Goal: Transaction & Acquisition: Purchase product/service

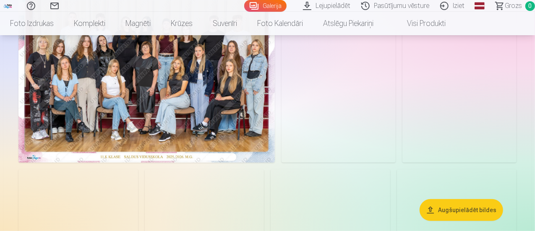
scroll to position [84, 0]
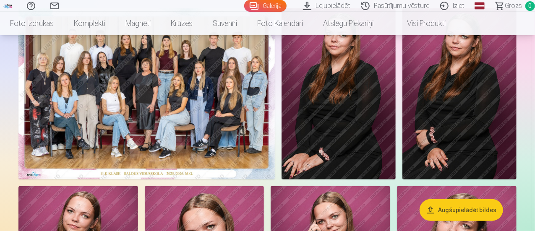
click at [214, 116] on img at bounding box center [146, 93] width 256 height 171
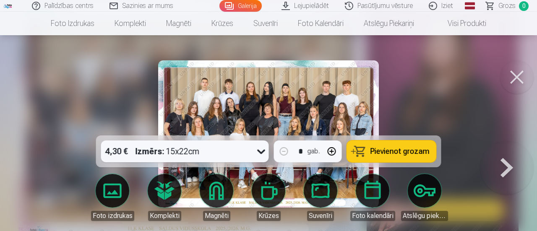
click at [259, 154] on icon at bounding box center [261, 151] width 13 height 13
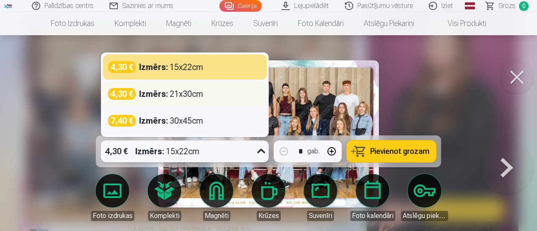
click at [235, 94] on div "4,30 € Izmērs : 21x30cm" at bounding box center [185, 94] width 154 height 12
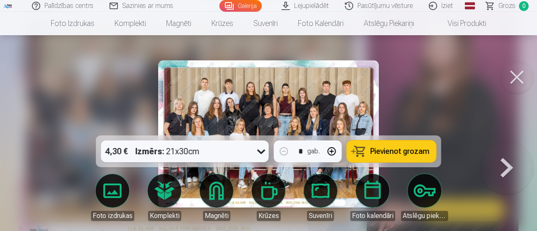
click at [401, 152] on span "Pievienot grozam" at bounding box center [400, 152] width 59 height 8
click at [514, 81] on button at bounding box center [517, 77] width 34 height 34
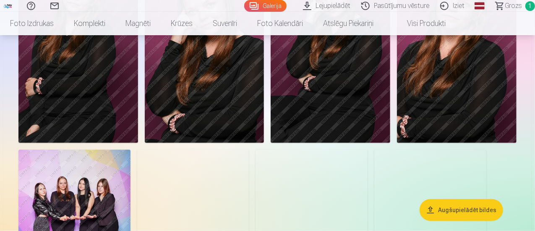
scroll to position [294, 0]
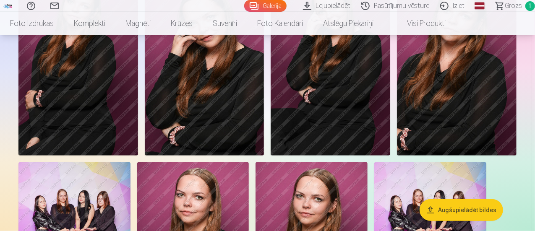
click at [264, 115] on img at bounding box center [205, 65] width 120 height 179
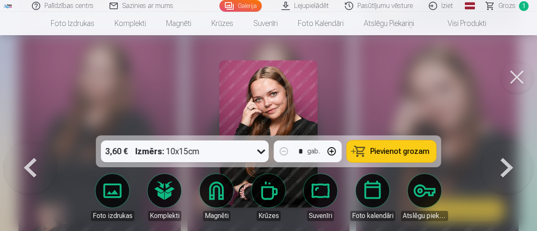
click at [396, 150] on span "Pievienot grozam" at bounding box center [400, 152] width 59 height 8
click at [519, 80] on button at bounding box center [517, 77] width 34 height 34
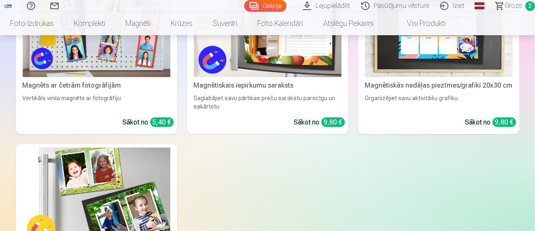
scroll to position [1595, 0]
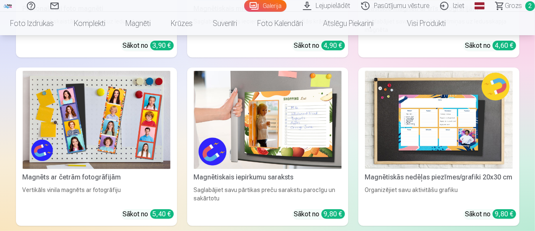
click at [362, 14] on div "Klasiskie magnēti ar trīs fotogrāfijām" at bounding box center [439, 9] width 154 height 10
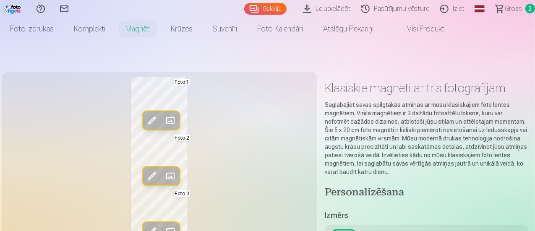
scroll to position [42, 0]
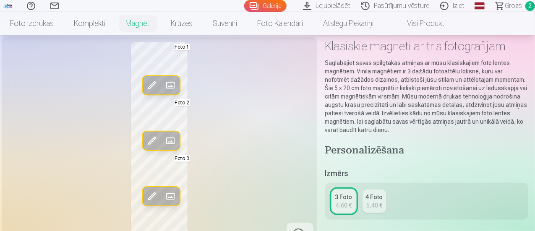
click at [372, 198] on div "4 Foto" at bounding box center [374, 197] width 17 height 8
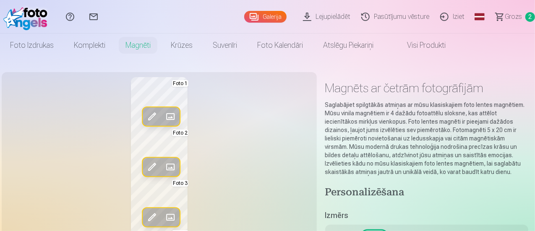
click at [510, 16] on span "Grozs" at bounding box center [513, 17] width 17 height 10
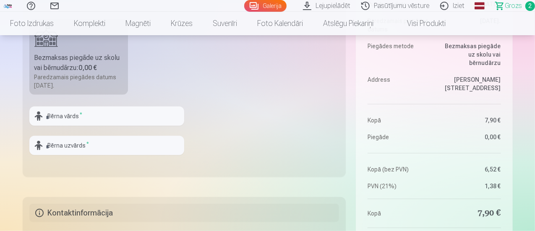
scroll to position [252, 0]
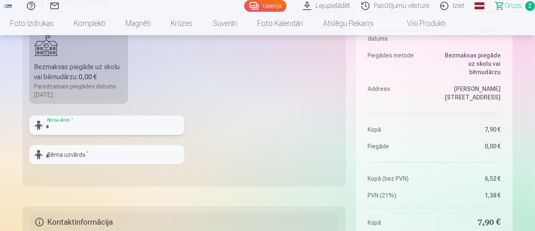
click at [129, 128] on input "text" at bounding box center [106, 125] width 155 height 19
type input "*****"
click at [105, 160] on input "text" at bounding box center [106, 154] width 155 height 19
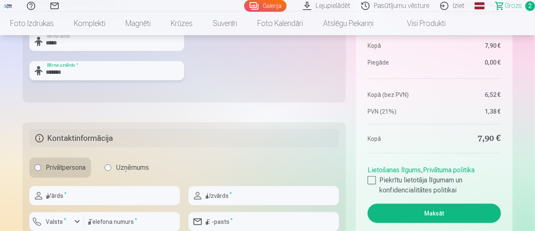
scroll to position [378, 0]
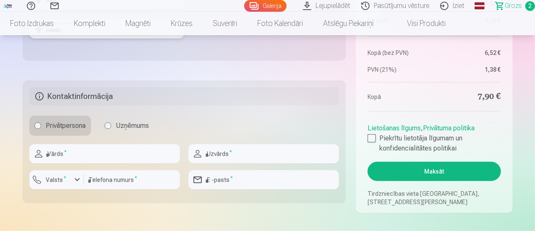
type input "*******"
click at [124, 155] on input "text" at bounding box center [104, 153] width 151 height 19
type input "*****"
click at [271, 154] on input "text" at bounding box center [263, 153] width 151 height 19
type input "*******"
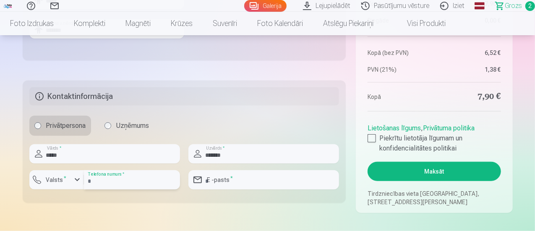
click at [136, 182] on input "number" at bounding box center [132, 179] width 96 height 19
type input "********"
click at [247, 181] on input "email" at bounding box center [263, 179] width 151 height 19
type input "**********"
click at [374, 136] on div at bounding box center [372, 138] width 8 height 8
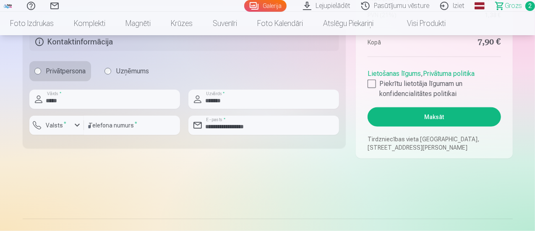
scroll to position [420, 0]
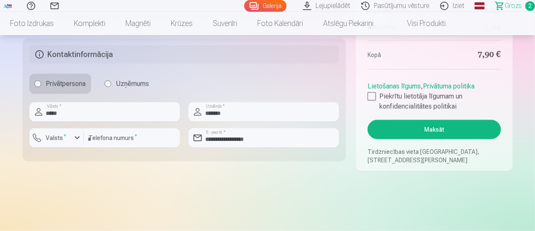
click at [439, 131] on button "Maksāt" at bounding box center [434, 129] width 133 height 19
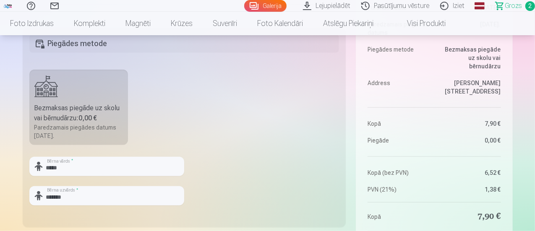
scroll to position [210, 0]
click at [73, 99] on label "Bezmaksas piegāde uz skolu vai bērnudārzu : 0,00 € Paredzamais piegādes datums …" at bounding box center [78, 109] width 99 height 76
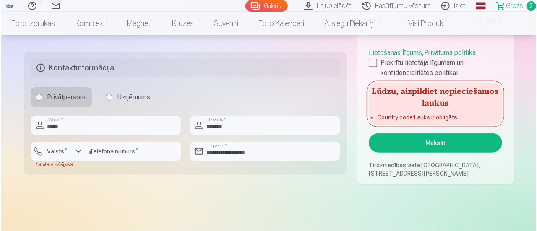
scroll to position [420, 0]
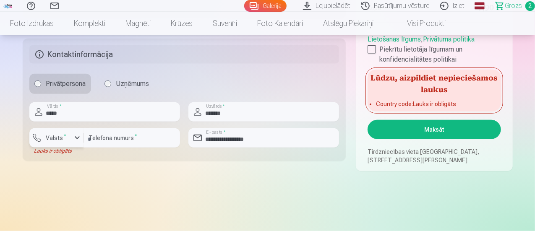
click at [75, 136] on div "button" at bounding box center [77, 138] width 10 height 10
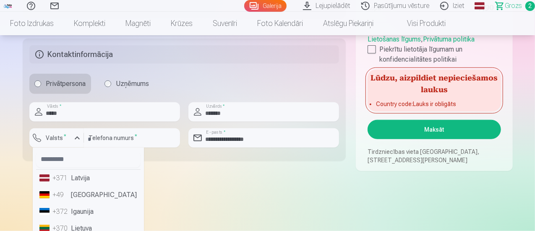
click at [77, 180] on li "+371 Latvija" at bounding box center [88, 178] width 104 height 17
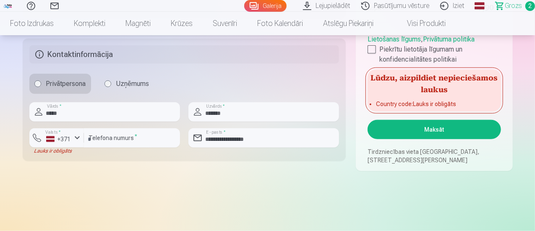
click at [436, 133] on button "Maksāt" at bounding box center [434, 129] width 133 height 19
